Goal: Obtain resource: Obtain resource

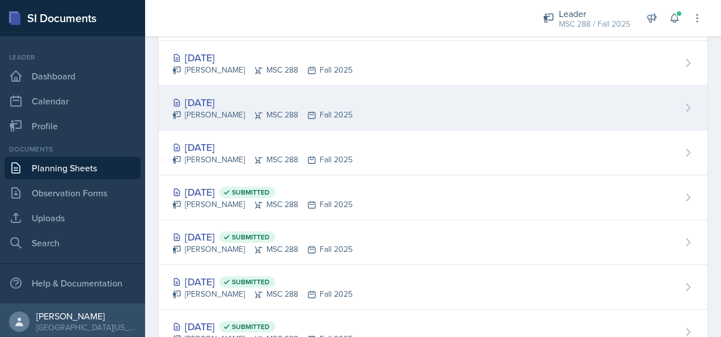
scroll to position [57, 0]
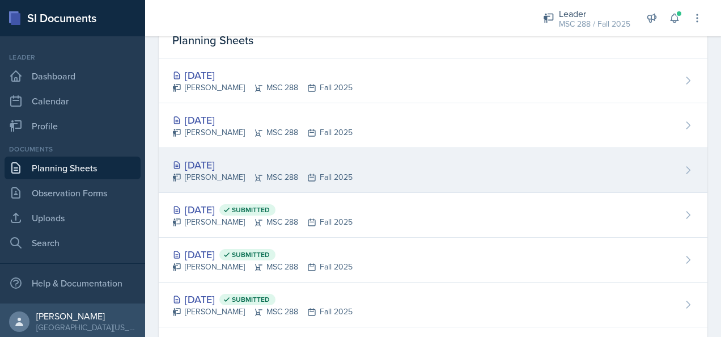
click at [217, 158] on div "[DATE]" at bounding box center [262, 164] width 180 height 15
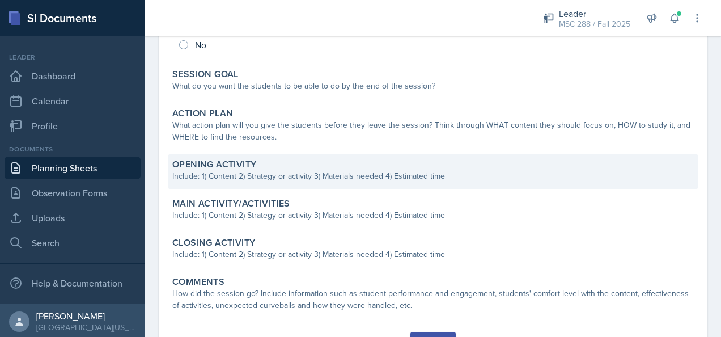
scroll to position [196, 0]
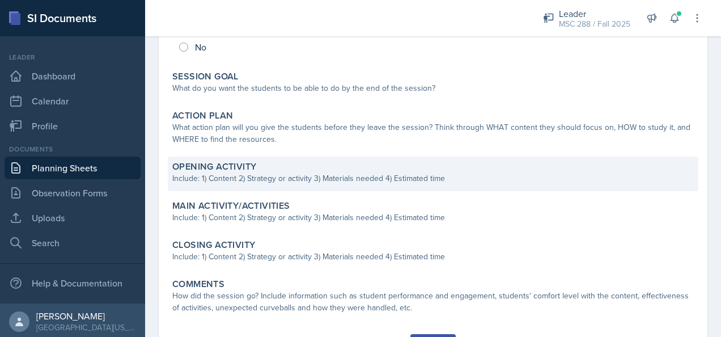
click at [286, 179] on div "Include: 1) Content 2) Strategy or activity 3) Materials needed 4) Estimated ti…" at bounding box center [433, 178] width 522 height 12
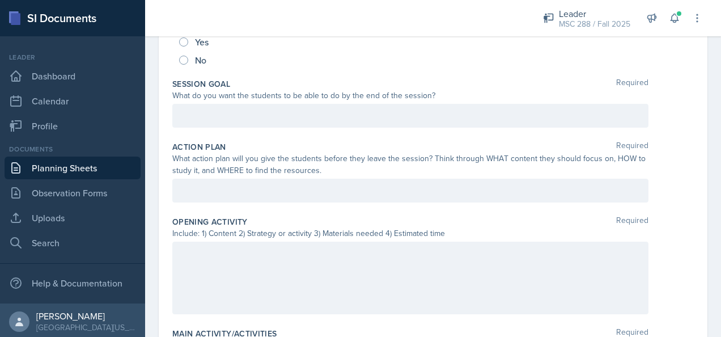
click at [314, 185] on div at bounding box center [410, 191] width 476 height 24
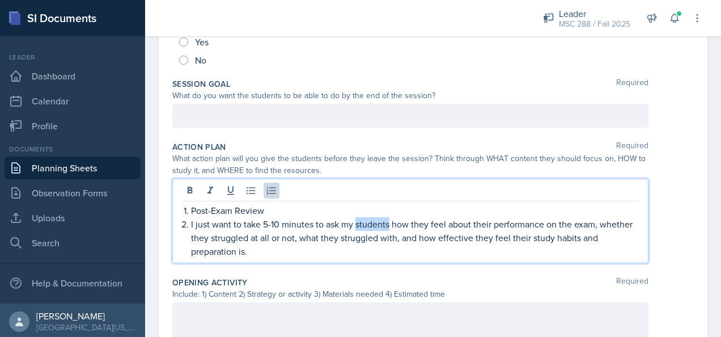
drag, startPoint x: 389, startPoint y: 223, endPoint x: 356, endPoint y: 222, distance: 32.9
click at [356, 222] on p "I just want to take 5-10 minutes to ask my students how they feel about their p…" at bounding box center [415, 237] width 448 height 41
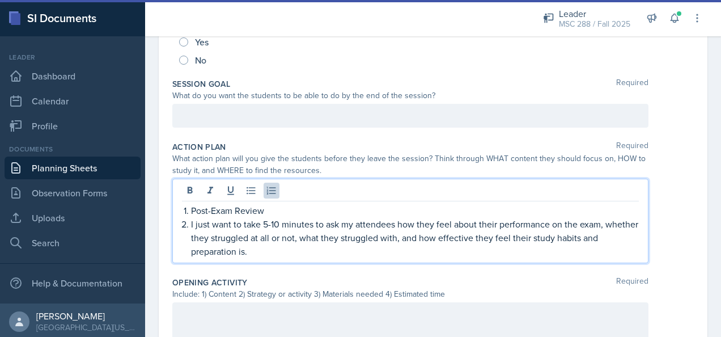
click at [261, 248] on p "I just want to take 5-10 minutes to ask my attendees how they feel about their …" at bounding box center [415, 237] width 448 height 41
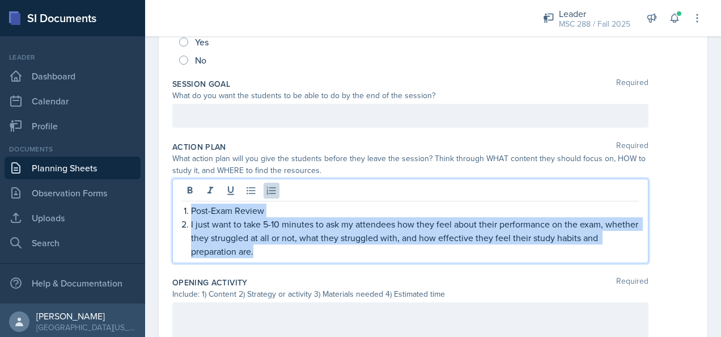
drag, startPoint x: 284, startPoint y: 251, endPoint x: 179, endPoint y: 209, distance: 112.5
click at [179, 209] on div "Post-Exam Review I just want to take 5-10 minutes to ask my attendees how they …" at bounding box center [410, 221] width 476 height 85
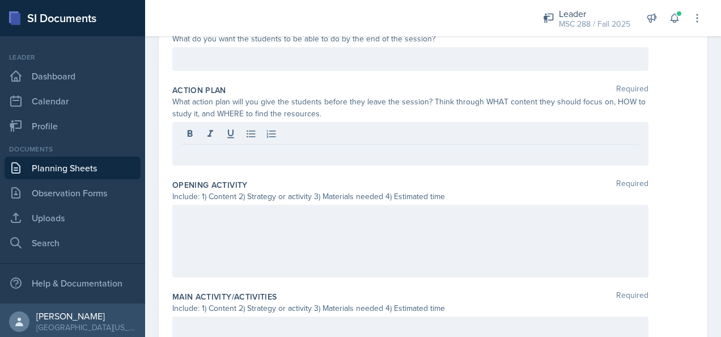
click at [289, 223] on div at bounding box center [410, 241] width 476 height 73
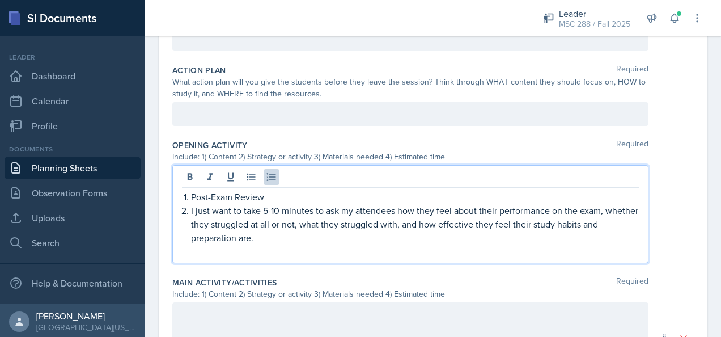
click at [261, 258] on div "Post-Exam Review I just want to take 5-10 minutes to ask my attendees how they …" at bounding box center [410, 214] width 476 height 98
click at [261, 252] on p at bounding box center [410, 251] width 457 height 14
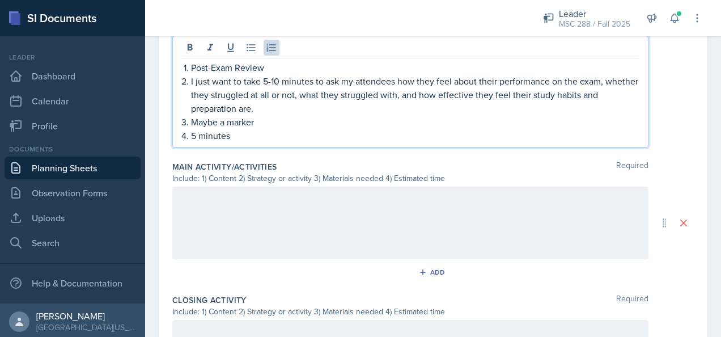
scroll to position [386, 0]
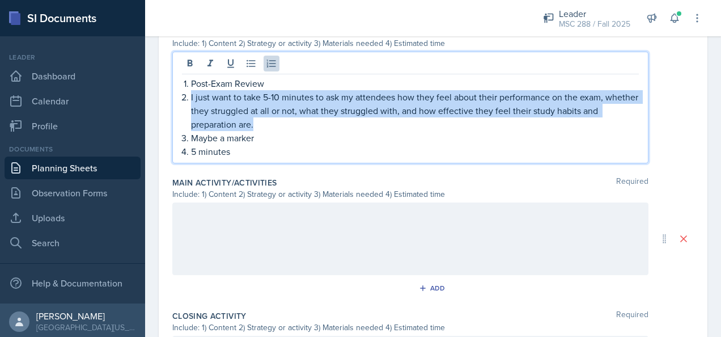
drag, startPoint x: 191, startPoint y: 95, endPoint x: 279, endPoint y: 121, distance: 92.4
click at [279, 121] on li "I just want to take 5-10 minutes to ask my attendees how they feel about their …" at bounding box center [415, 110] width 448 height 41
copy p "I just want to take 5-10 minutes to ask my attendees how they feel about their …"
